Goal: Task Accomplishment & Management: Complete application form

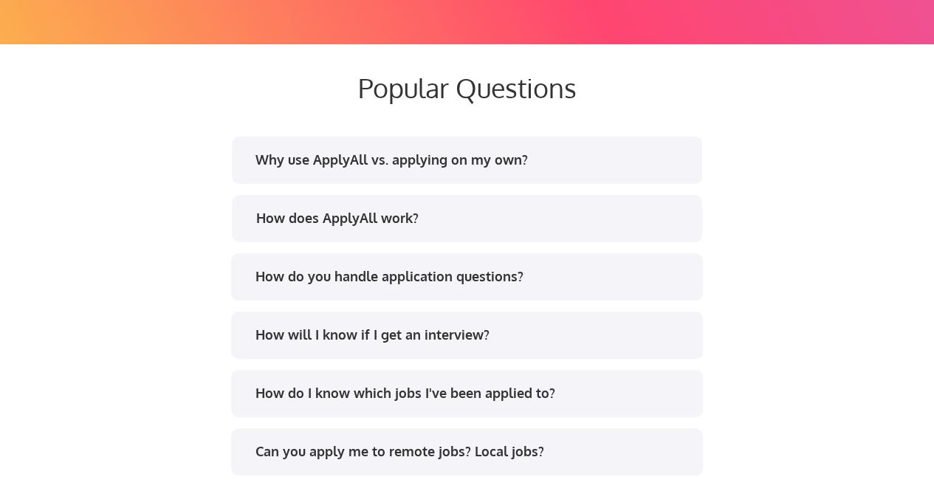
scroll to position [2836, 0]
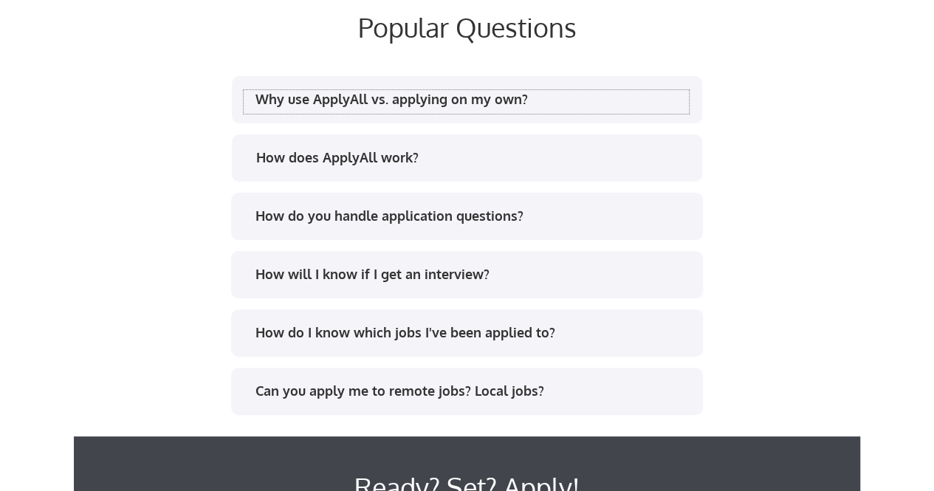
click at [499, 108] on div "Why use ApplyAll vs. applying on my own?" at bounding box center [466, 102] width 445 height 24
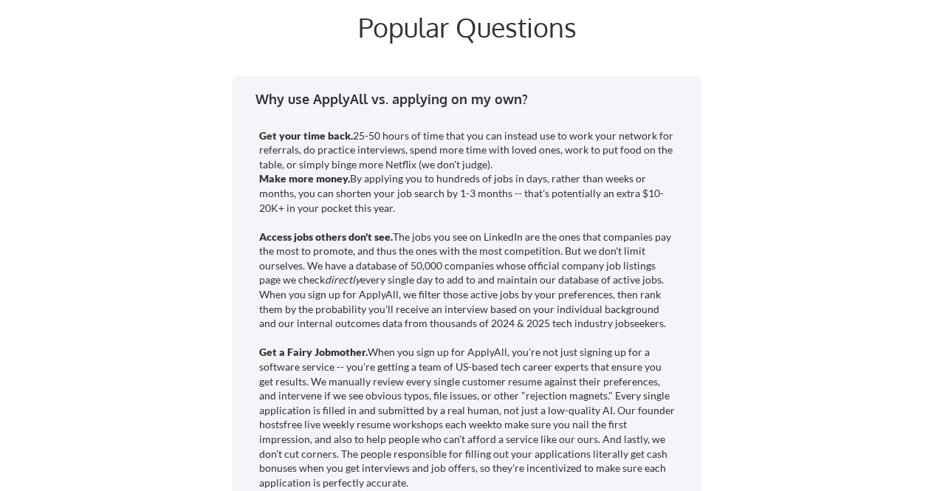
click at [499, 108] on div "Why use ApplyAll vs. applying on my own?" at bounding box center [466, 102] width 445 height 24
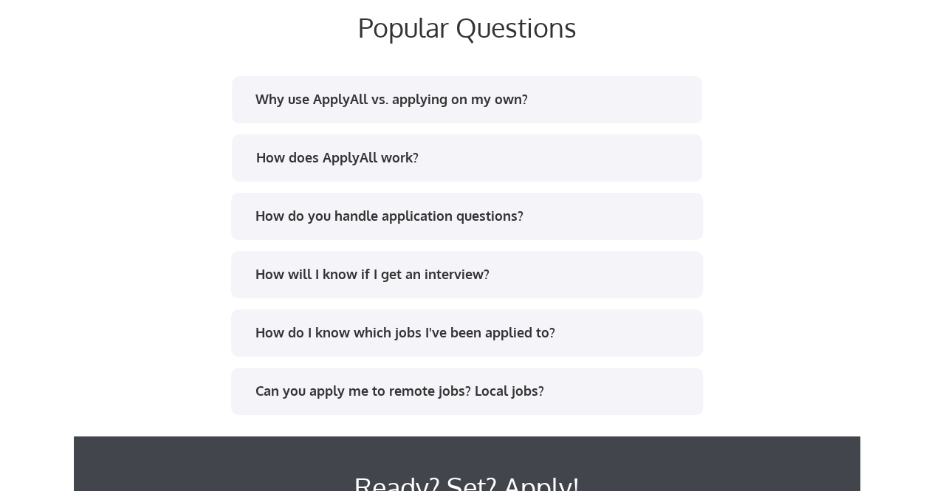
click at [490, 147] on div "How does ApplyAll work?" at bounding box center [467, 157] width 470 height 47
click at [713, 160] on div "Why use ApplyAll vs. applying on my own? Get your time back. 25-50 hours of tim…" at bounding box center [467, 272] width 738 height 401
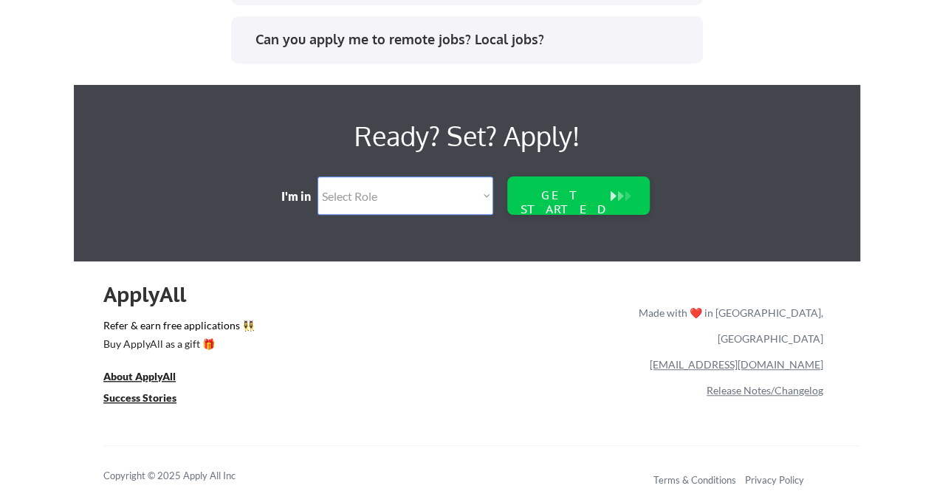
scroll to position [3190, 0]
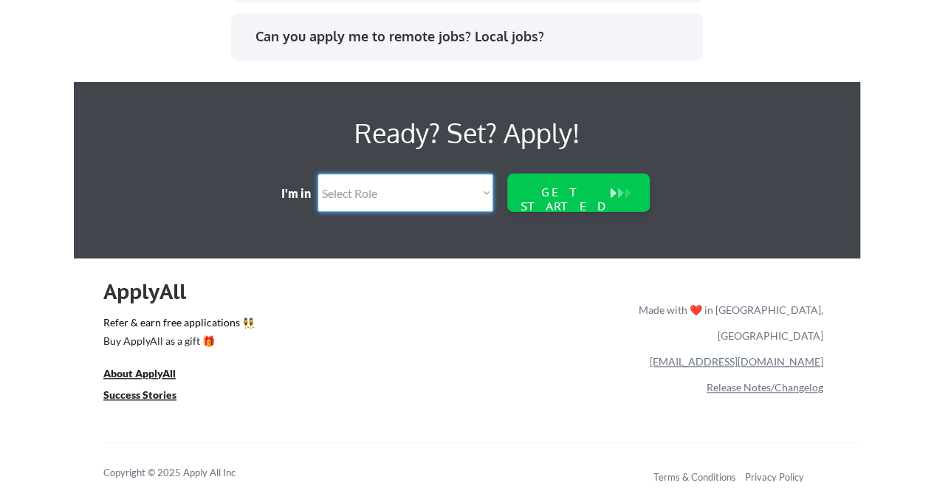
click at [467, 195] on select "Select Role Software Engineering Product Management Customer Success Sales UI/U…" at bounding box center [406, 193] width 176 height 38
select select ""engineering""
click at [318, 174] on select "Select Role Software Engineering Product Management Customer Success Sales UI/U…" at bounding box center [406, 193] width 176 height 38
select select ""engineering""
click at [567, 190] on div "GET STARTED" at bounding box center [564, 199] width 95 height 28
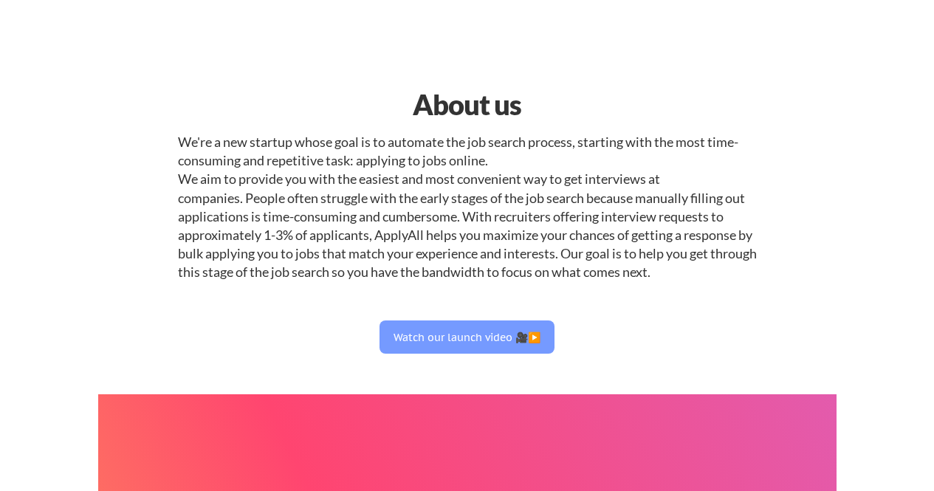
select select ""engineering""
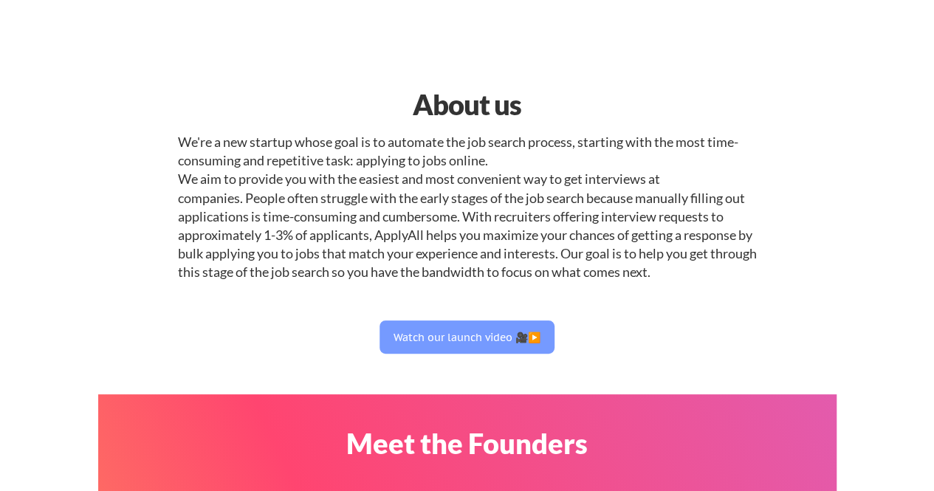
click at [566, 236] on div "We're a new startup whose goal is to automate the job search process, starting …" at bounding box center [467, 207] width 579 height 149
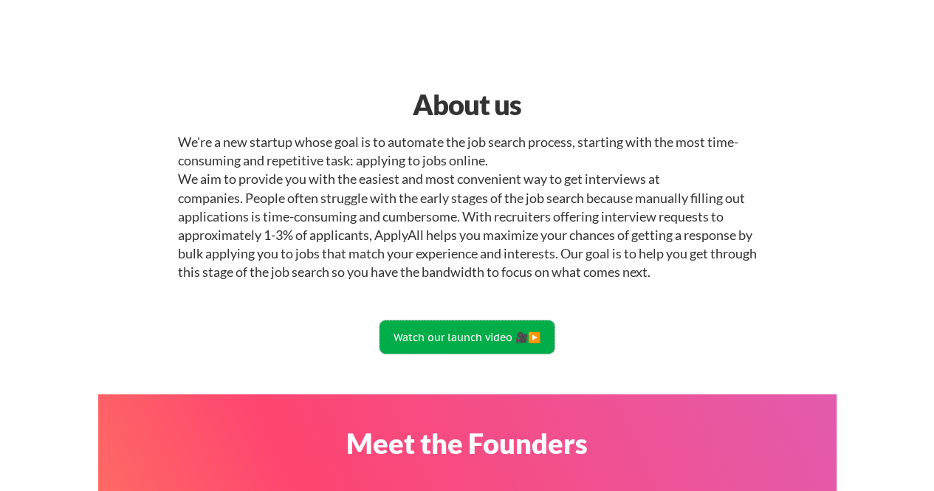
click at [447, 342] on button "Watch our launch video 🎥▶️" at bounding box center [467, 336] width 175 height 33
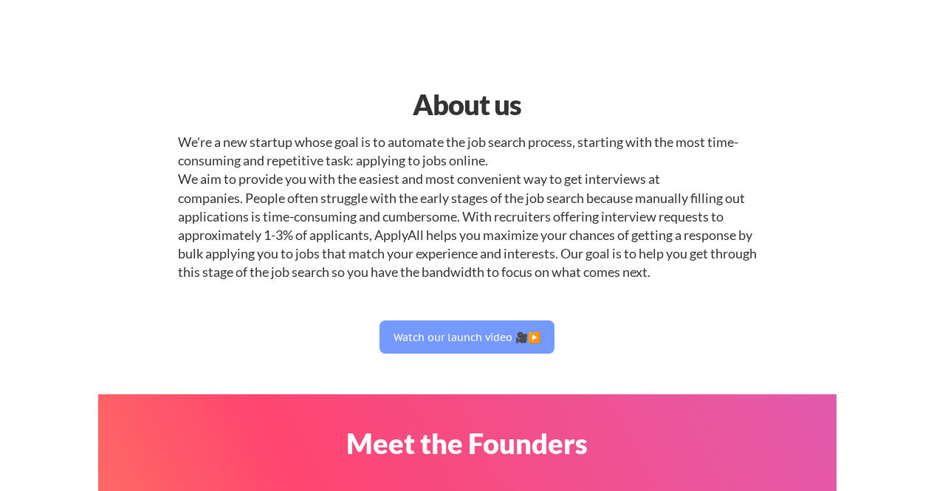
select select ""engineering""
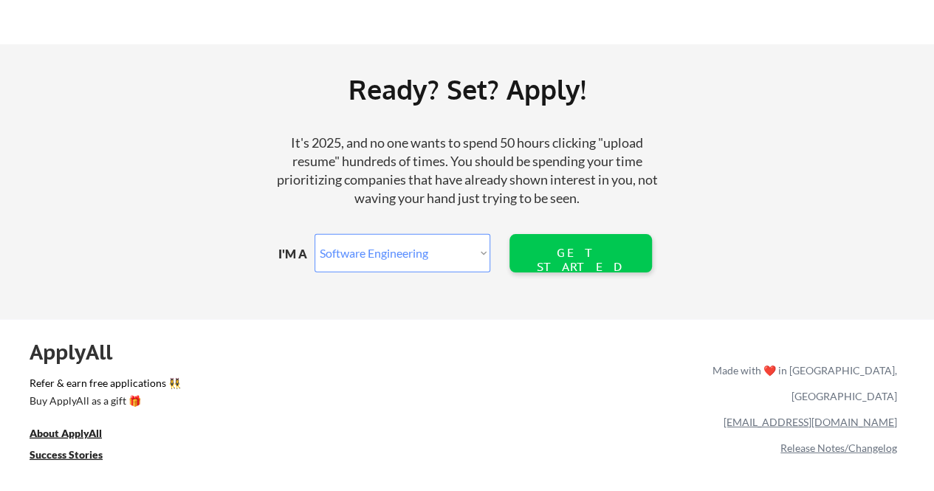
scroll to position [1740, 0]
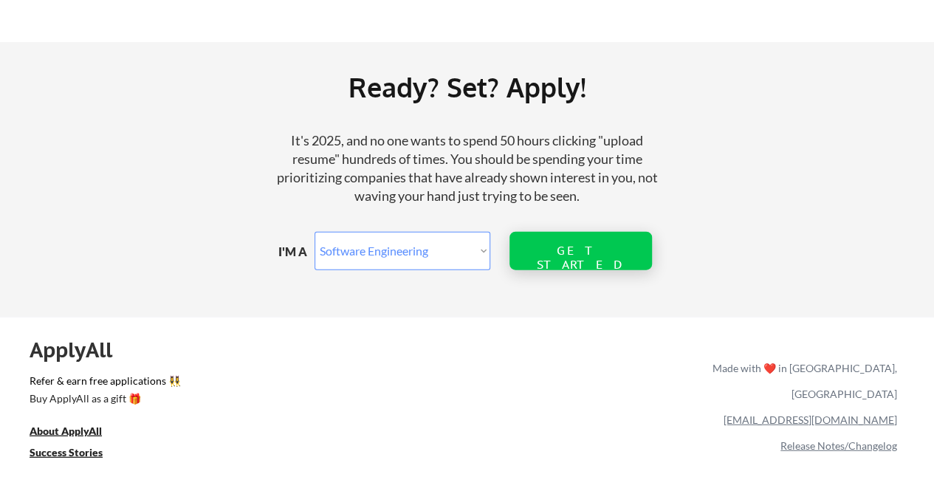
click at [594, 259] on div "GET STARTED" at bounding box center [580, 251] width 95 height 38
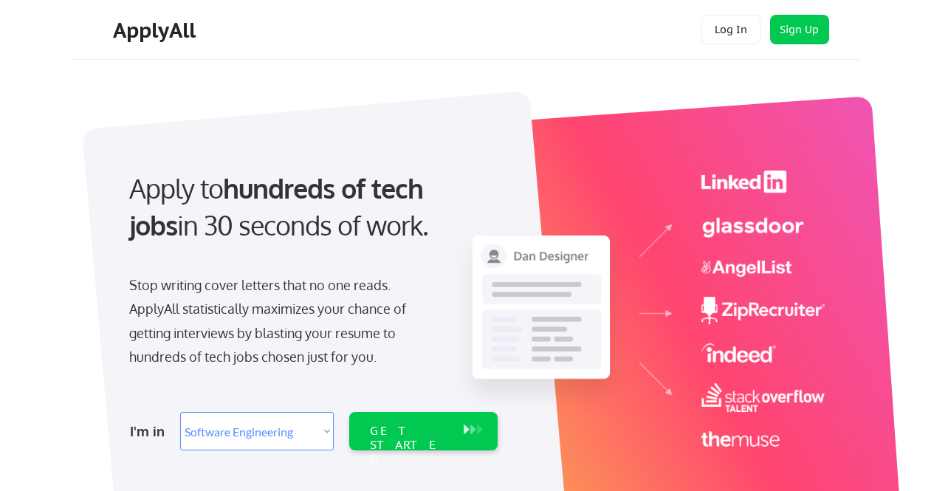
select select ""engineering""
